Goal: Task Accomplishment & Management: Complete application form

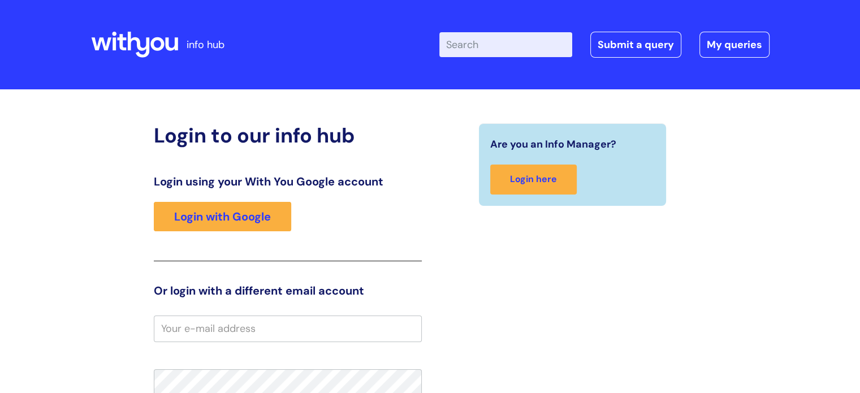
type input "a.weeks"
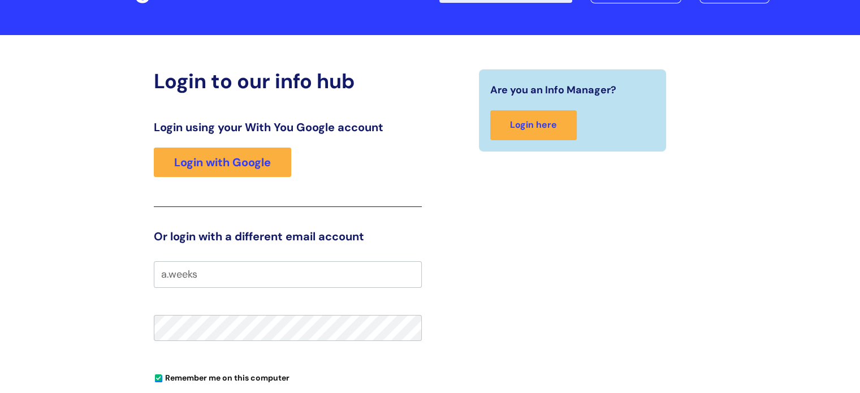
scroll to position [170, 0]
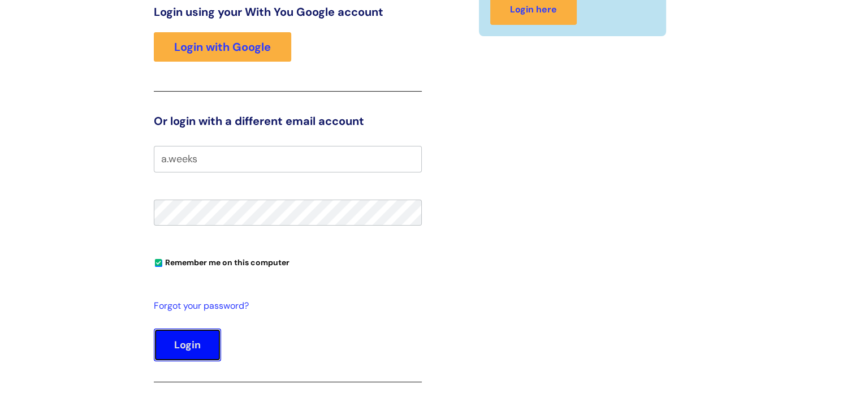
click at [209, 343] on button "Login" at bounding box center [187, 345] width 67 height 33
click at [200, 340] on button "Login" at bounding box center [187, 345] width 67 height 33
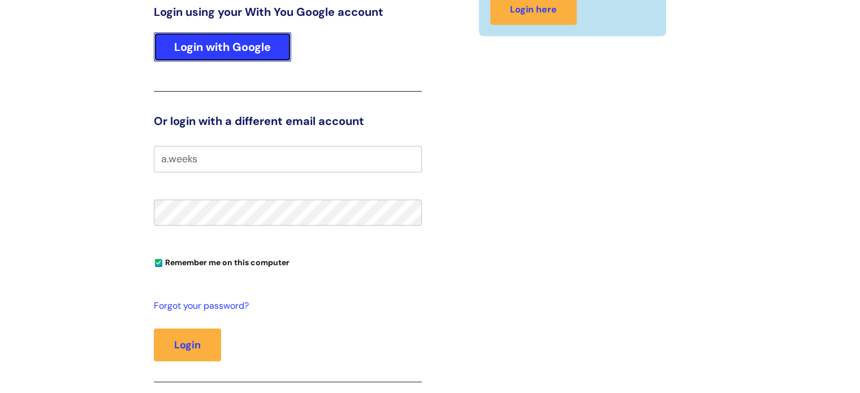
click at [231, 54] on link "Login with Google" at bounding box center [222, 46] width 137 height 29
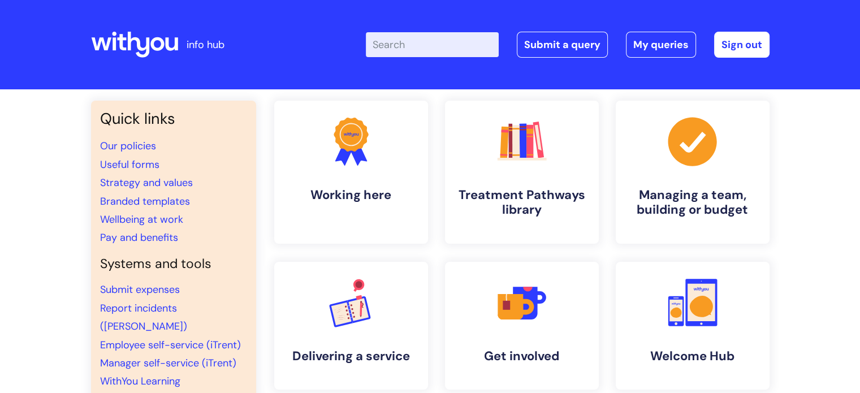
click at [403, 48] on input "Enter your search term here..." at bounding box center [432, 44] width 133 height 25
type input "internal comms"
click button "Search" at bounding box center [0, 0] width 0 height 0
click at [563, 47] on link "Submit a query" at bounding box center [562, 45] width 91 height 26
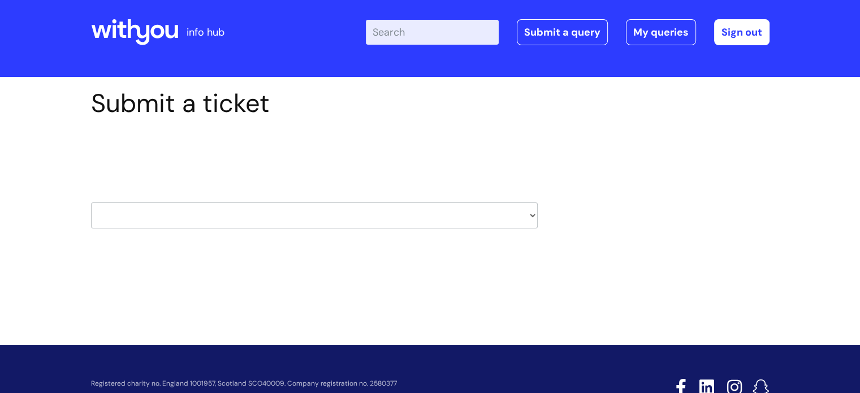
scroll to position [54, 0]
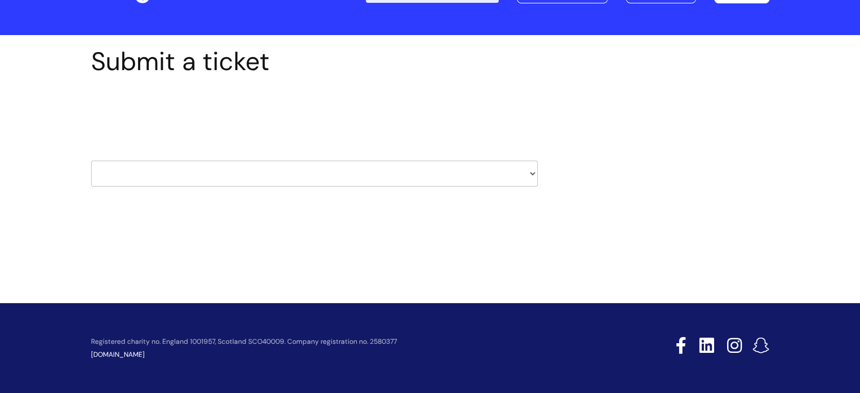
click at [511, 180] on select "HR / People IT and Support Clinical Drug Alerts Finance Accounts Data Support T…" at bounding box center [314, 174] width 447 height 26
select select "internal_communications"
click at [91, 161] on select "HR / People IT and Support Clinical Drug Alerts Finance Accounts Data Support T…" at bounding box center [314, 174] width 447 height 26
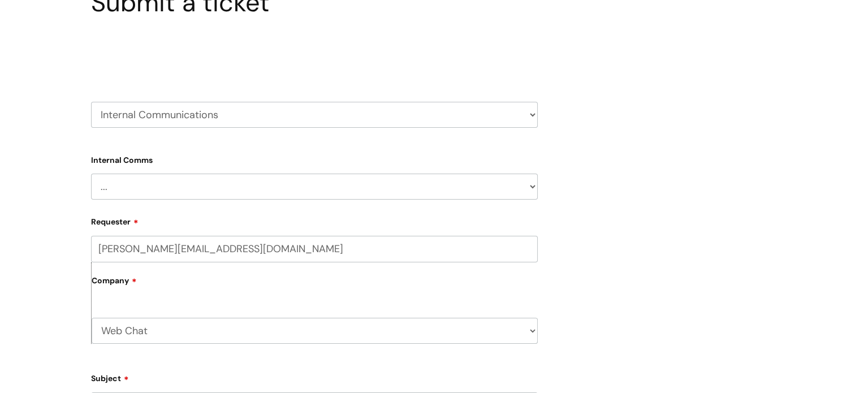
scroll to position [170, 0]
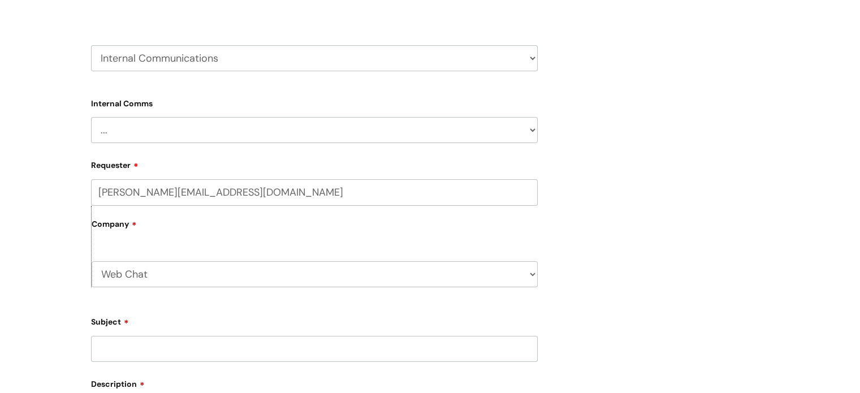
click at [517, 276] on select "Web Chat WithYou Current Staff" at bounding box center [315, 274] width 446 height 26
select select "80004418241"
click at [92, 261] on select "Web Chat WithYou Current Staff" at bounding box center [315, 274] width 446 height 26
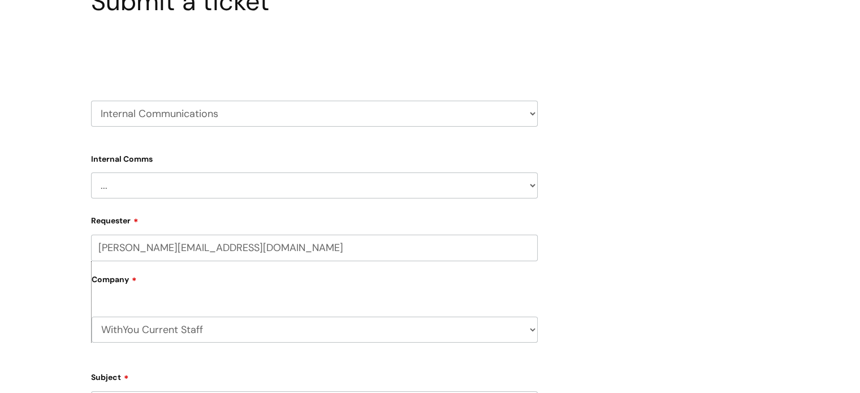
scroll to position [113, 0]
click at [475, 187] on select "... Internal Communication Staff and Volunteer awards Info hub WithYou Weekly e…" at bounding box center [314, 187] width 447 height 26
select select "Internal Communication"
click at [91, 174] on select "... Internal Communication Staff and Volunteer awards Info hub WithYou Weekly e…" at bounding box center [314, 187] width 447 height 26
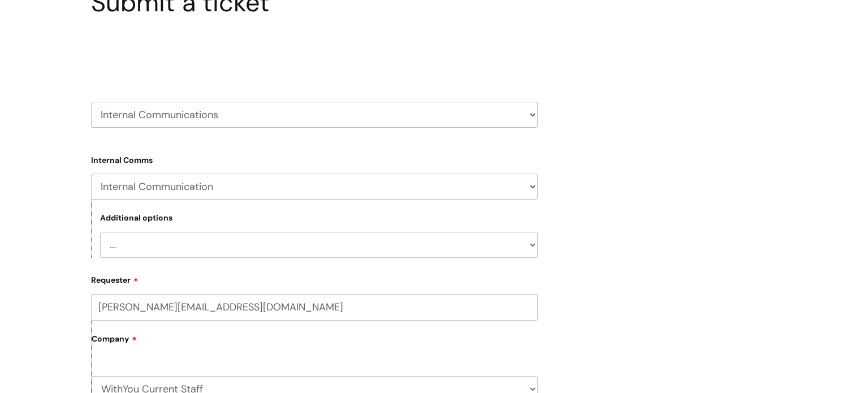
click at [513, 244] on select "... Projects or activities that need staff engagement and communication Communi…" at bounding box center [319, 245] width 438 height 26
